Goal: Information Seeking & Learning: Check status

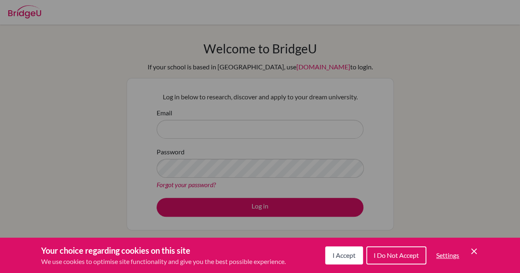
click at [340, 258] on span "I Accept" at bounding box center [344, 256] width 23 height 8
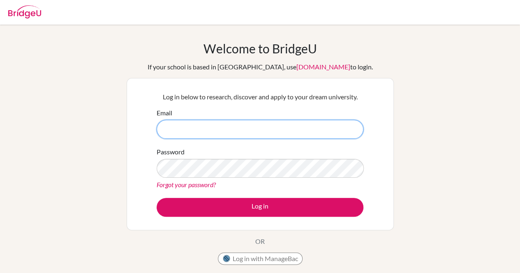
click at [184, 131] on input "Email" at bounding box center [260, 129] width 207 height 19
type input "[EMAIL_ADDRESS][DOMAIN_NAME]"
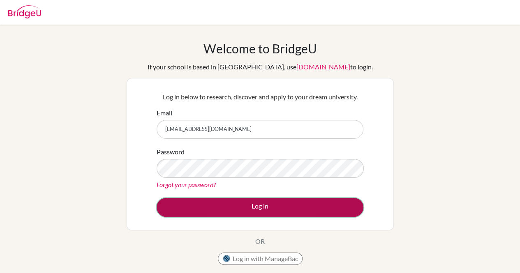
click at [266, 207] on button "Log in" at bounding box center [260, 207] width 207 height 19
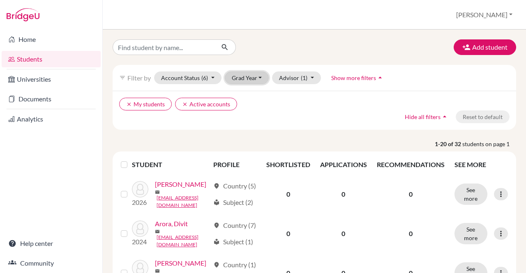
click at [259, 76] on button "Grad Year" at bounding box center [247, 78] width 44 height 13
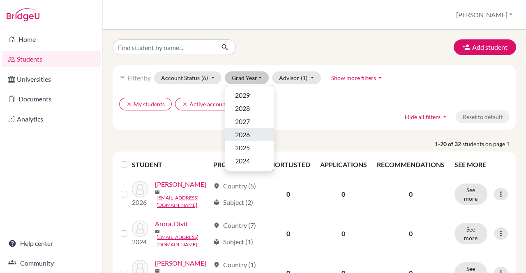
click at [241, 134] on span "2026" at bounding box center [242, 135] width 15 height 10
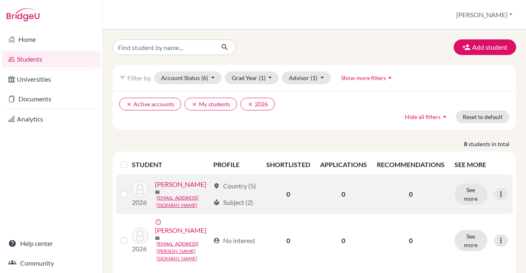
click at [155, 190] on link "Agasti, Aarya" at bounding box center [180, 185] width 51 height 10
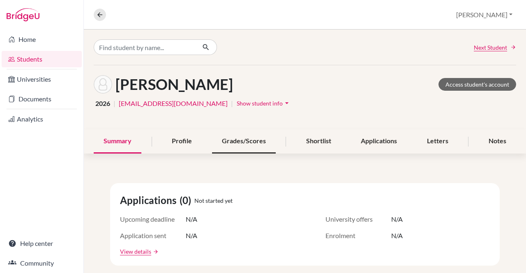
click at [230, 142] on div "Grades/Scores" at bounding box center [244, 142] width 64 height 24
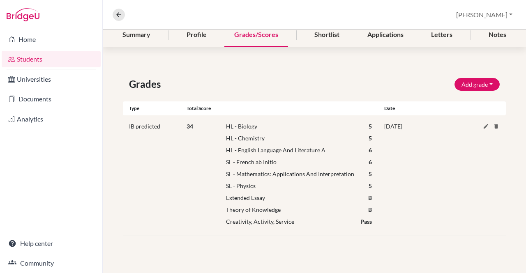
scroll to position [107, 0]
click at [119, 14] on icon at bounding box center [118, 14] width 7 height 7
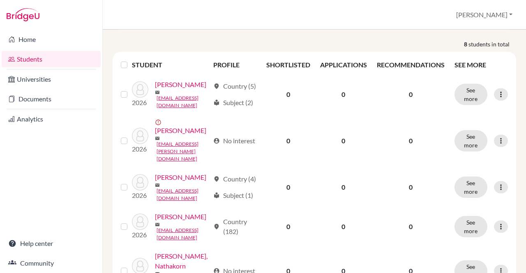
scroll to position [101, 0]
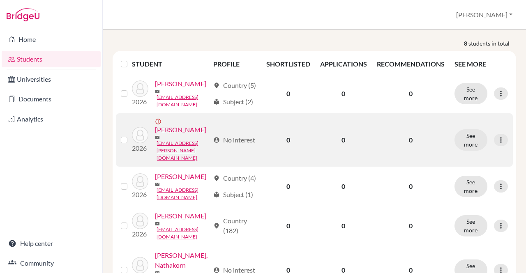
click at [168, 135] on link "Bidhuri, Chayank" at bounding box center [180, 130] width 51 height 10
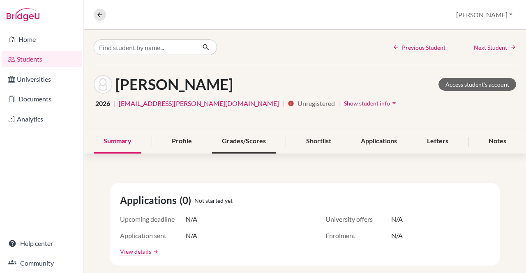
click at [232, 140] on div "Grades/Scores" at bounding box center [244, 142] width 64 height 24
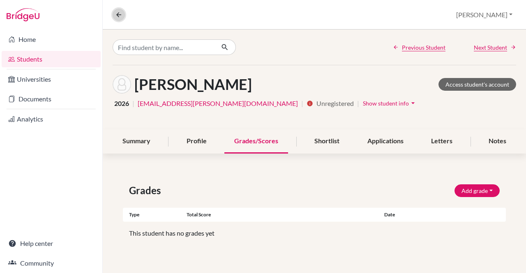
click at [119, 14] on icon at bounding box center [118, 14] width 7 height 7
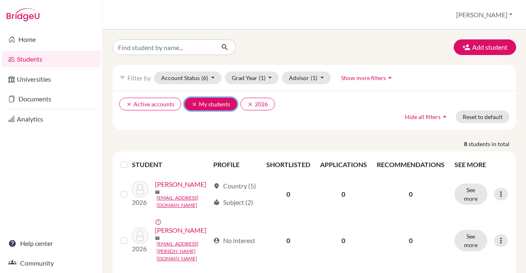
click at [194, 103] on icon "clear" at bounding box center [195, 105] width 6 height 6
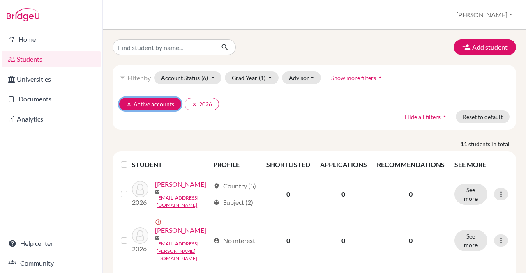
click at [126, 102] on icon "clear" at bounding box center [129, 105] width 6 height 6
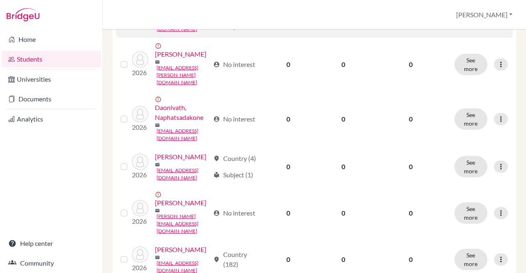
scroll to position [183, 0]
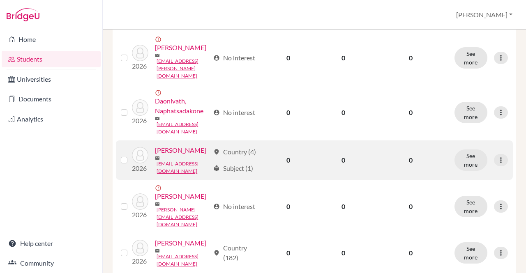
click at [155, 155] on link "Dhingra, Yuvraj" at bounding box center [180, 151] width 51 height 10
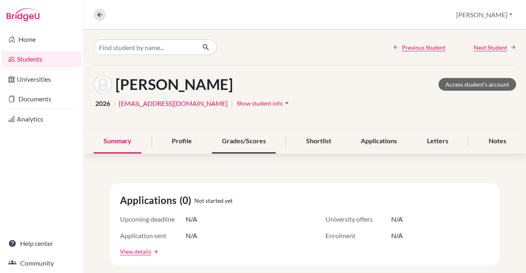
click at [229, 139] on div "Grades/Scores" at bounding box center [244, 142] width 64 height 24
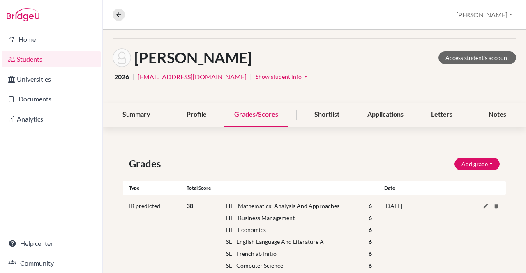
scroll to position [25, 0]
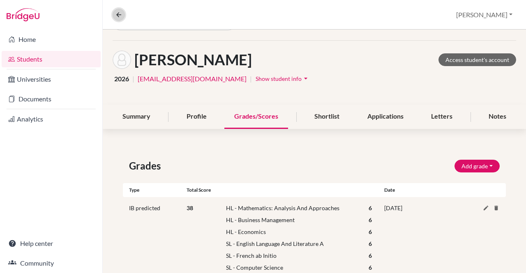
click at [117, 16] on icon at bounding box center [118, 14] width 7 height 7
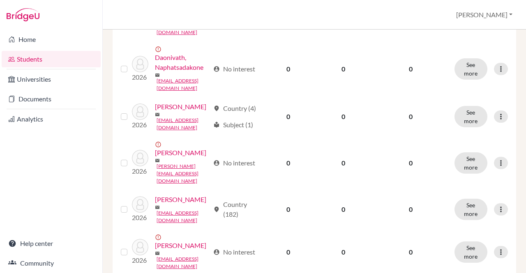
scroll to position [229, 0]
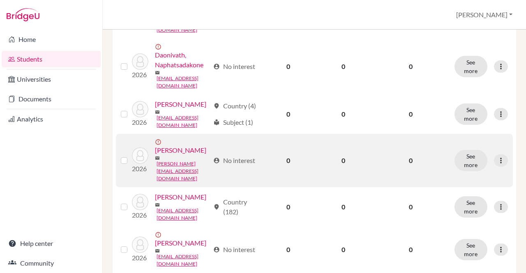
click at [169, 155] on link "Gupta, Avishi" at bounding box center [180, 151] width 51 height 10
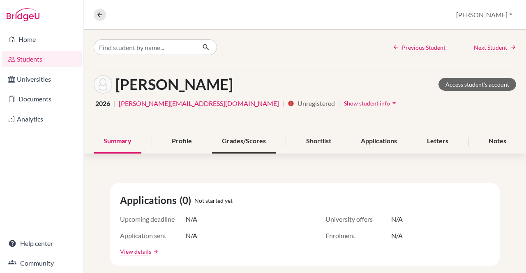
click at [235, 139] on div "Grades/Scores" at bounding box center [244, 142] width 64 height 24
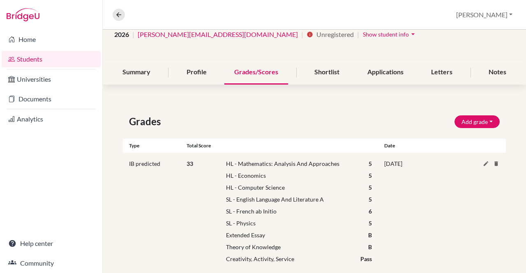
scroll to position [74, 0]
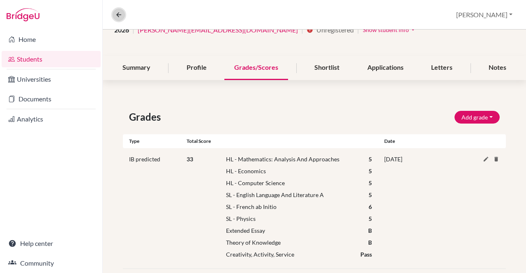
click at [119, 16] on icon at bounding box center [118, 14] width 7 height 7
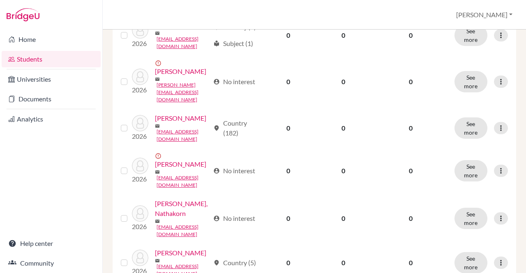
scroll to position [311, 0]
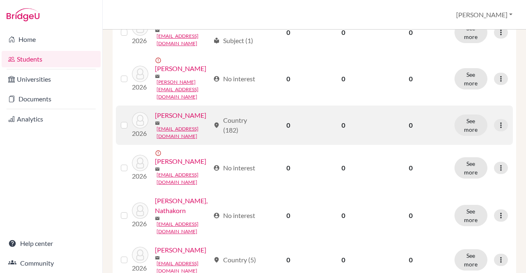
click at [155, 120] on link "Kaushik, Bhavya" at bounding box center [180, 116] width 51 height 10
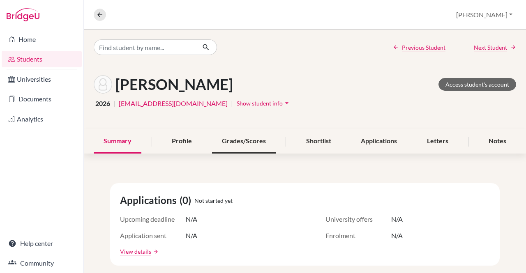
click at [227, 141] on div "Grades/Scores" at bounding box center [244, 142] width 64 height 24
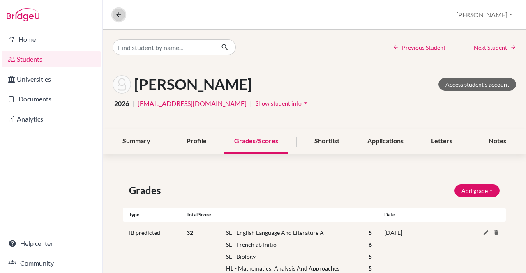
click at [118, 14] on icon at bounding box center [118, 14] width 7 height 7
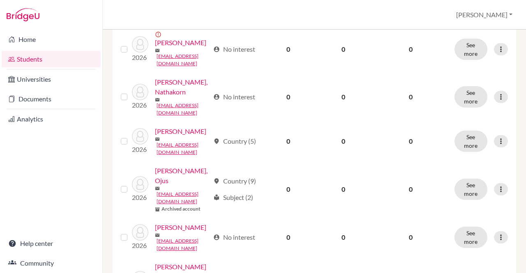
scroll to position [436, 0]
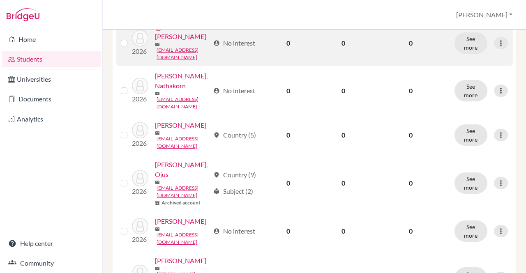
click at [163, 42] on link "Kobtseva, Alina" at bounding box center [180, 37] width 51 height 10
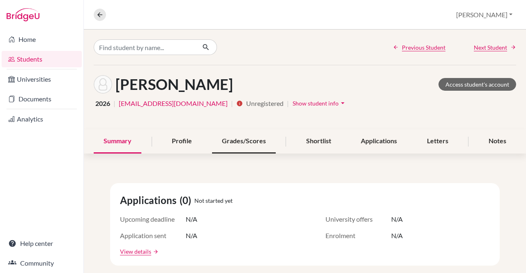
click at [230, 140] on div "Grades/Scores" at bounding box center [244, 142] width 64 height 24
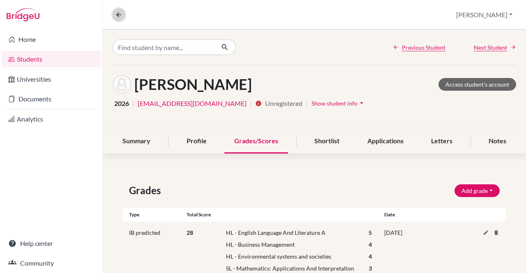
click at [116, 12] on icon at bounding box center [118, 14] width 7 height 7
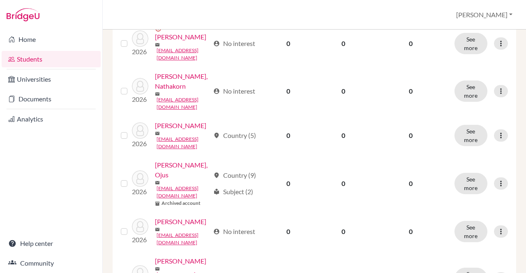
scroll to position [436, 0]
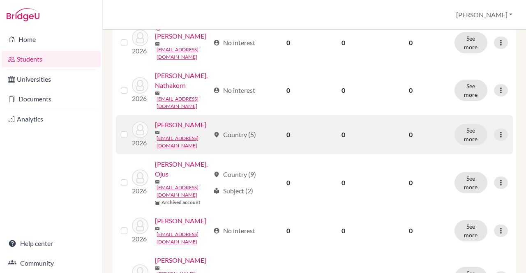
click at [155, 130] on link "Panwar, Aayushi" at bounding box center [180, 125] width 51 height 10
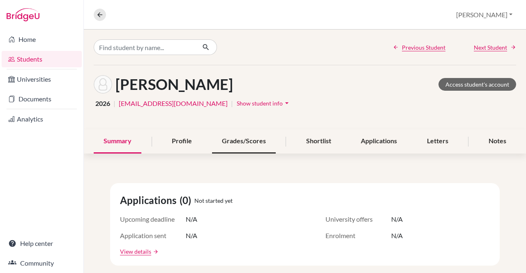
click at [226, 140] on div "Grades/Scores" at bounding box center [244, 142] width 64 height 24
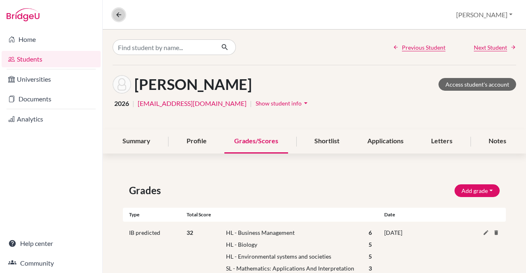
click at [118, 15] on icon at bounding box center [118, 14] width 7 height 7
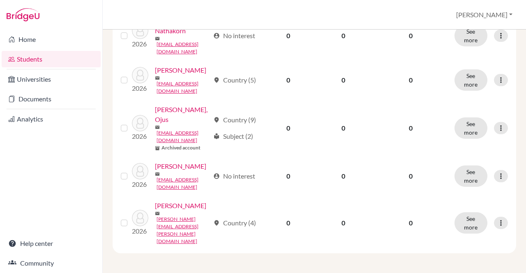
scroll to position [542, 0]
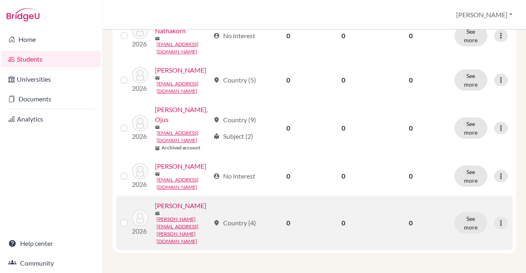
click at [155, 211] on link "Tanwar, Daksh" at bounding box center [180, 206] width 51 height 10
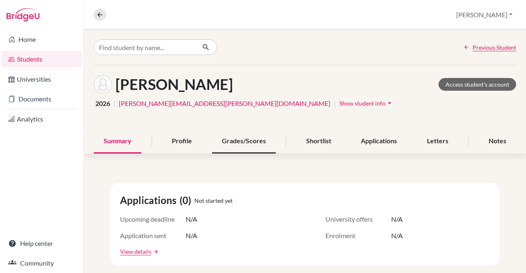
click at [223, 141] on div "Grades/Scores" at bounding box center [244, 142] width 64 height 24
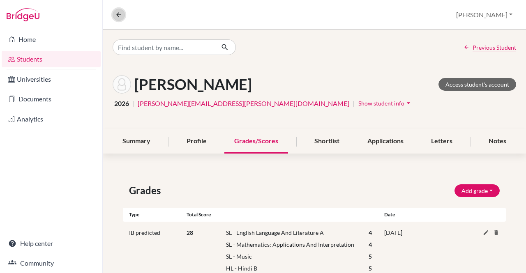
click at [118, 16] on icon at bounding box center [118, 14] width 7 height 7
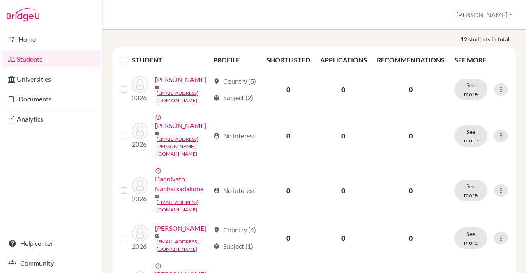
scroll to position [103, 0]
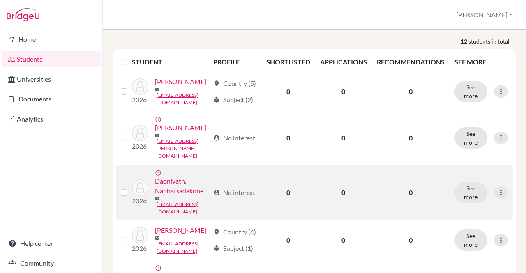
click at [164, 196] on link "Daonivath, Naphatsadakone" at bounding box center [182, 186] width 55 height 20
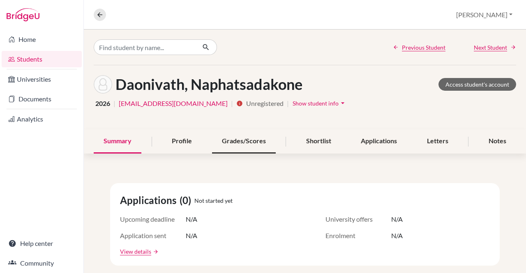
click at [235, 137] on div "Grades/Scores" at bounding box center [244, 142] width 64 height 24
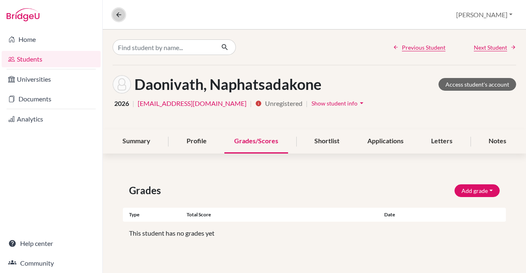
click at [117, 16] on icon at bounding box center [118, 14] width 7 height 7
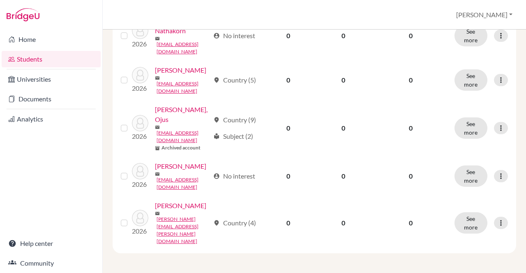
scroll to position [521, 0]
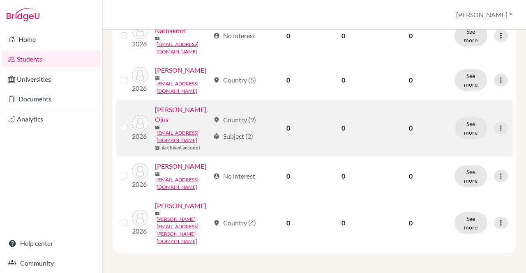
click at [176, 125] on link "Pratap Singh, Ojus" at bounding box center [182, 115] width 55 height 20
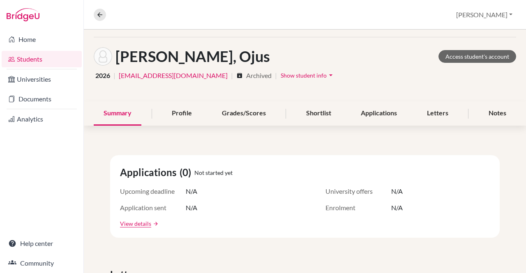
scroll to position [29, 0]
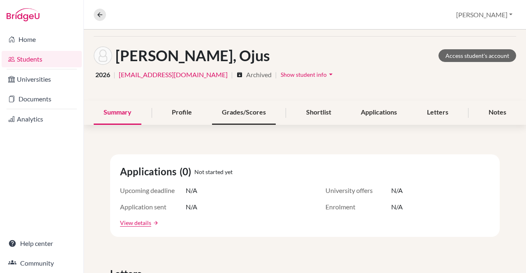
click at [224, 112] on div "Grades/Scores" at bounding box center [244, 113] width 64 height 24
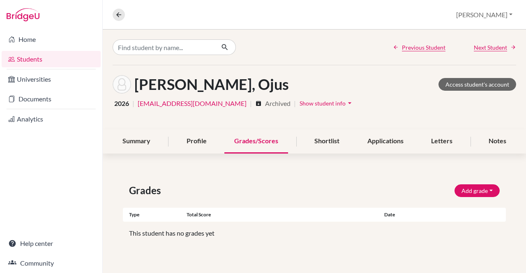
click at [248, 141] on div "Grades/Scores" at bounding box center [256, 142] width 64 height 24
click at [118, 16] on icon at bounding box center [118, 14] width 7 height 7
